Goal: Communication & Community: Answer question/provide support

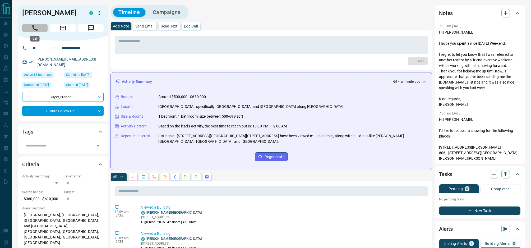
click at [43, 30] on button "Call" at bounding box center [34, 28] width 25 height 8
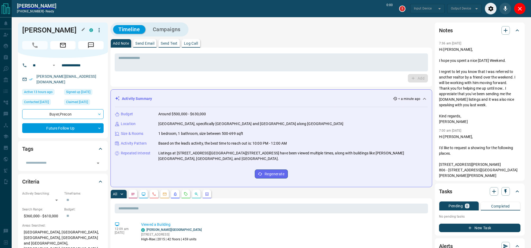
type input "*******"
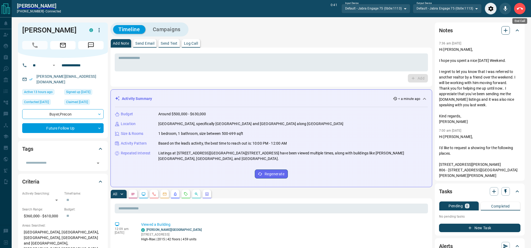
drag, startPoint x: 525, startPoint y: 10, endPoint x: 505, endPoint y: 13, distance: 20.1
click at [525, 10] on button "End Call" at bounding box center [520, 9] width 12 height 12
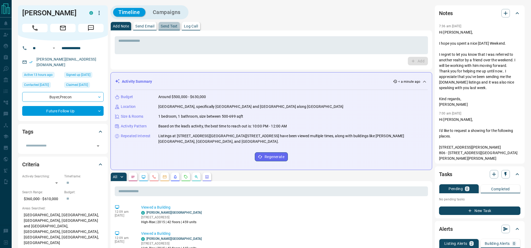
click at [176, 27] on p "Send Text" at bounding box center [169, 26] width 17 height 4
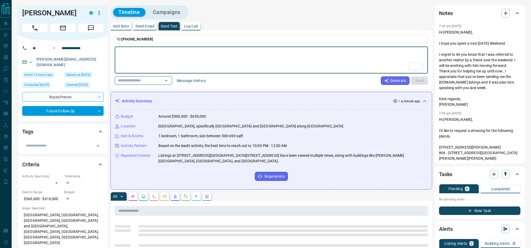
click at [192, 81] on button "Message History" at bounding box center [191, 80] width 35 height 8
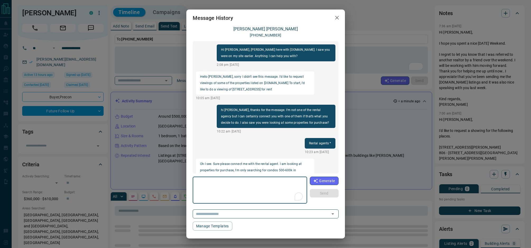
scroll to position [362, 0]
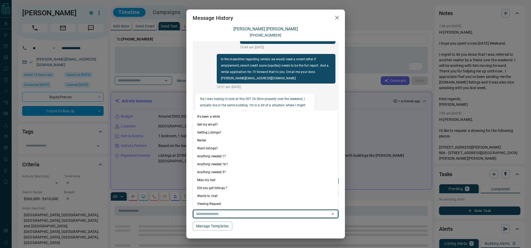
click at [259, 212] on input "text" at bounding box center [258, 214] width 129 height 7
click at [251, 156] on li "Anything needed 1?" at bounding box center [265, 156] width 145 height 8
type textarea "**********"
type input "**********"
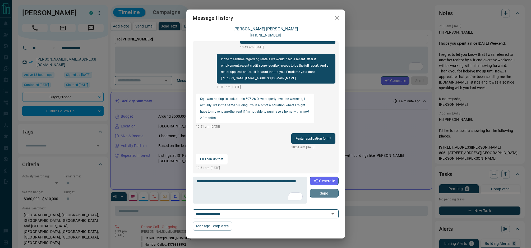
click at [329, 194] on button "Send" at bounding box center [324, 193] width 29 height 8
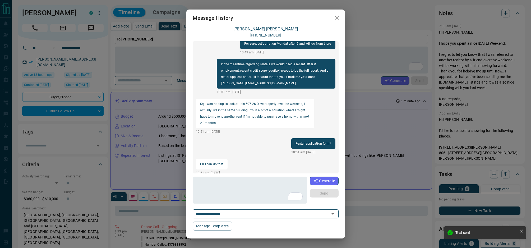
scroll to position [383, 0]
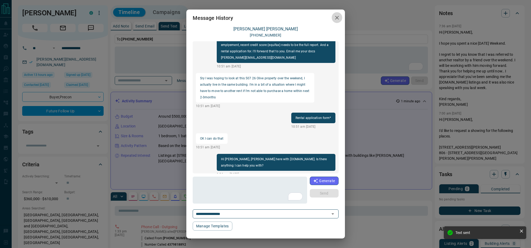
click at [337, 21] on icon "button" at bounding box center [337, 18] width 6 height 6
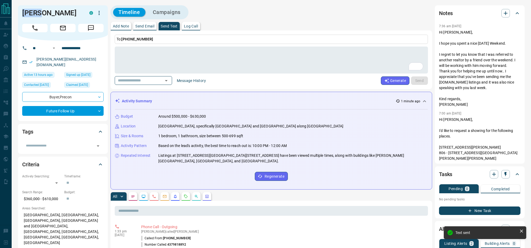
drag, startPoint x: 27, startPoint y: 13, endPoint x: 19, endPoint y: 13, distance: 7.7
click at [19, 13] on div "[PERSON_NAME]" at bounding box center [63, 22] width 90 height 35
copy h1 "[PERSON_NAME]"
click at [507, 177] on icon "button" at bounding box center [505, 174] width 5 height 5
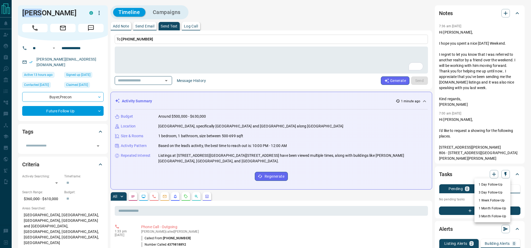
click at [498, 184] on li "1 Day Follow-Up" at bounding box center [493, 185] width 36 height 8
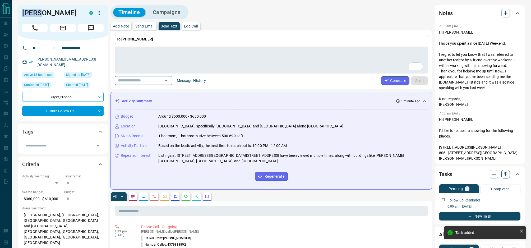
click at [506, 173] on icon "button" at bounding box center [506, 174] width 2 height 4
click at [494, 199] on li "1 Week Follow-Up" at bounding box center [493, 201] width 36 height 8
